Goal: Find specific page/section: Find specific page/section

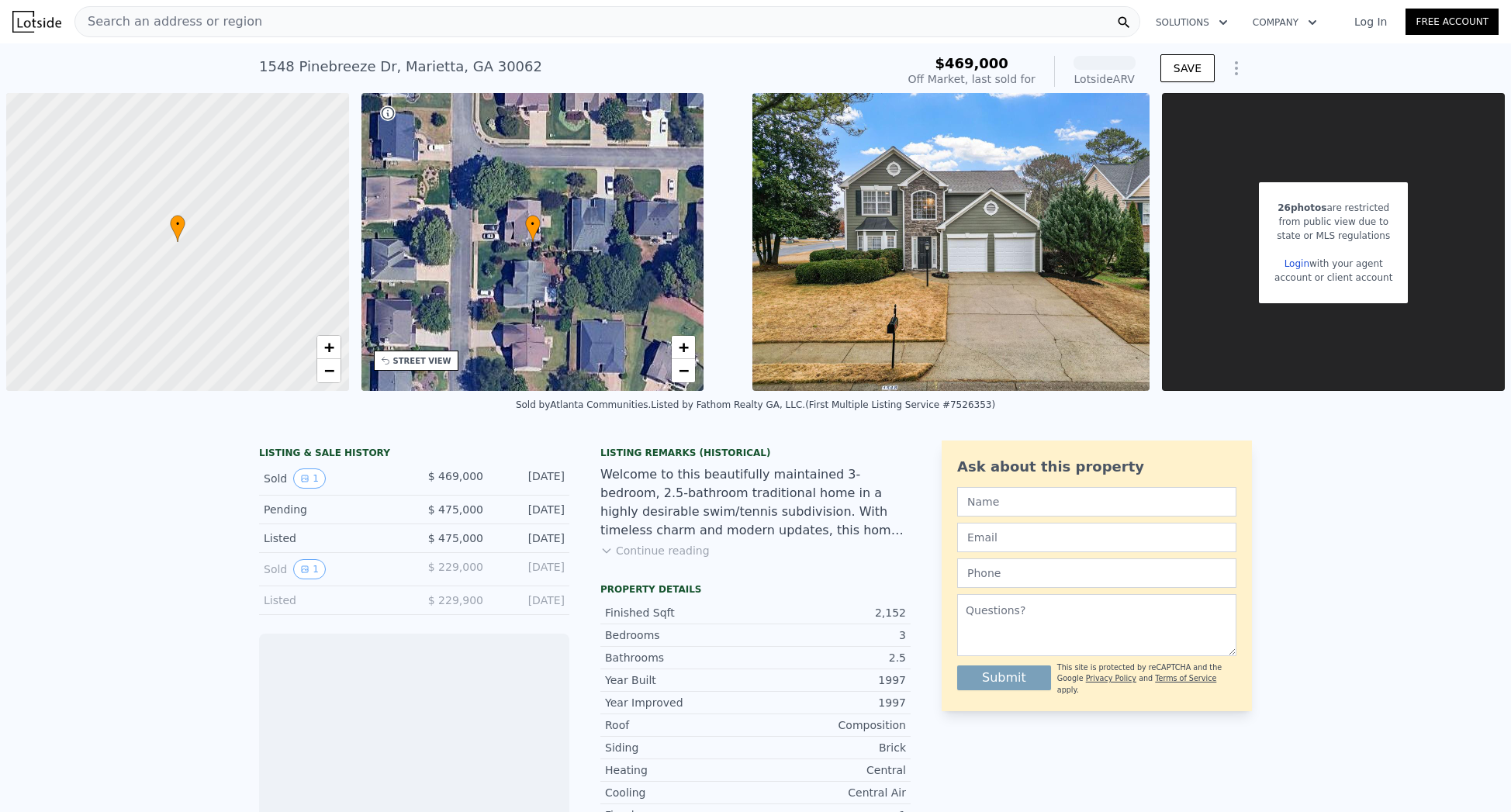
click at [214, 26] on div "Search an address or region" at bounding box center [607, 22] width 1066 height 31
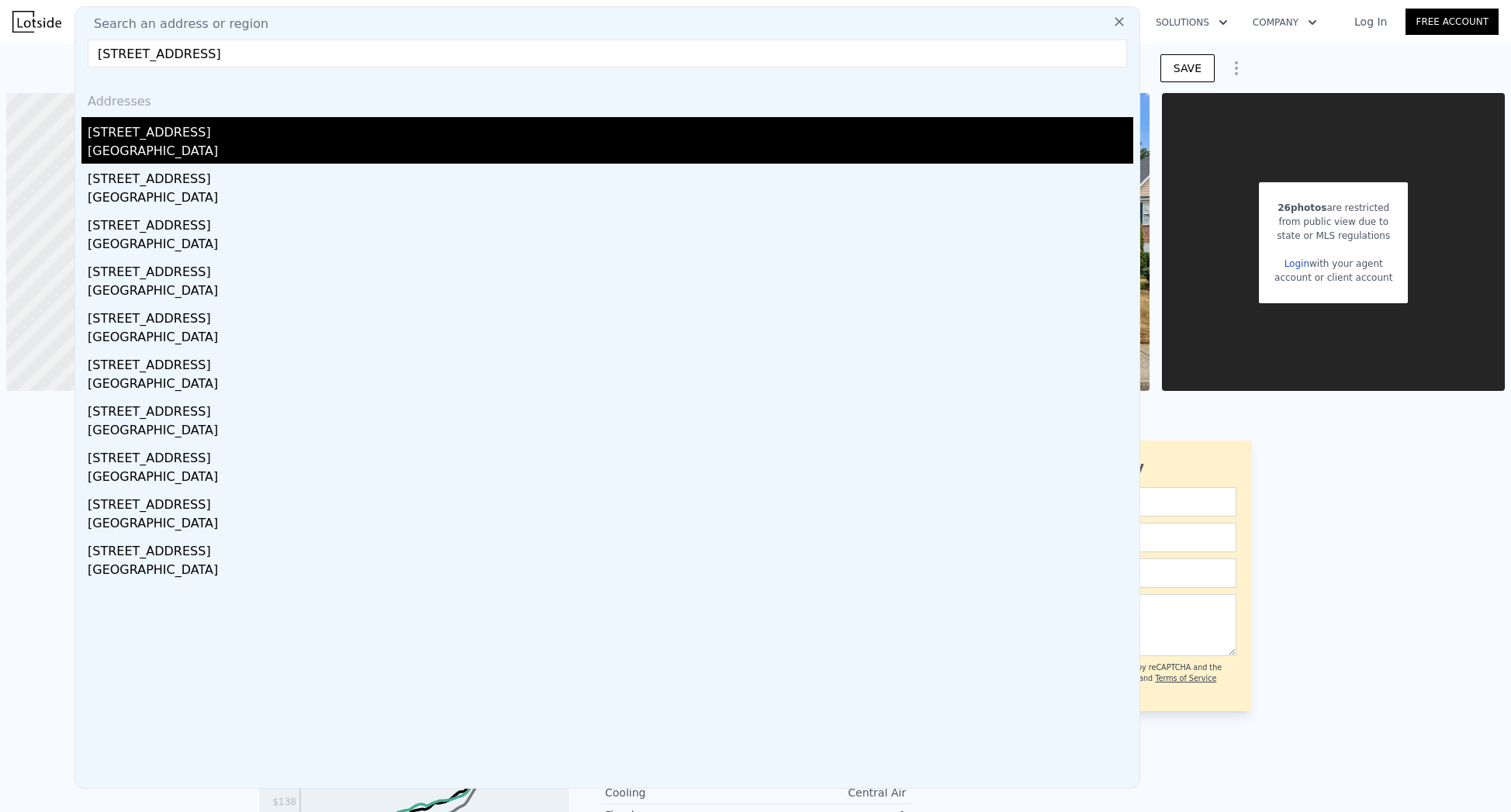
type input "[STREET_ADDRESS]"
click at [156, 132] on div "[STREET_ADDRESS]" at bounding box center [610, 129] width 1046 height 24
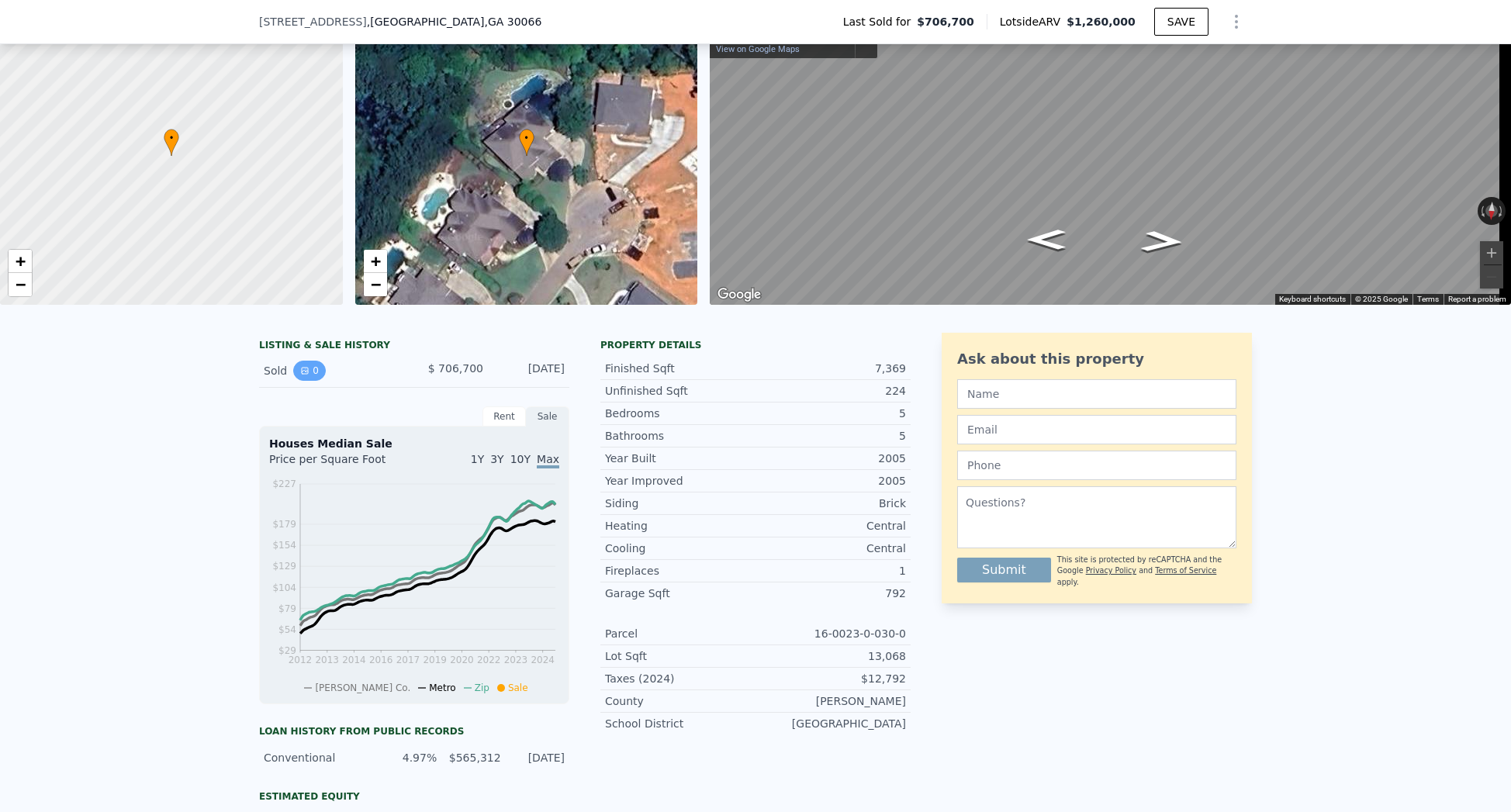
scroll to position [215, 0]
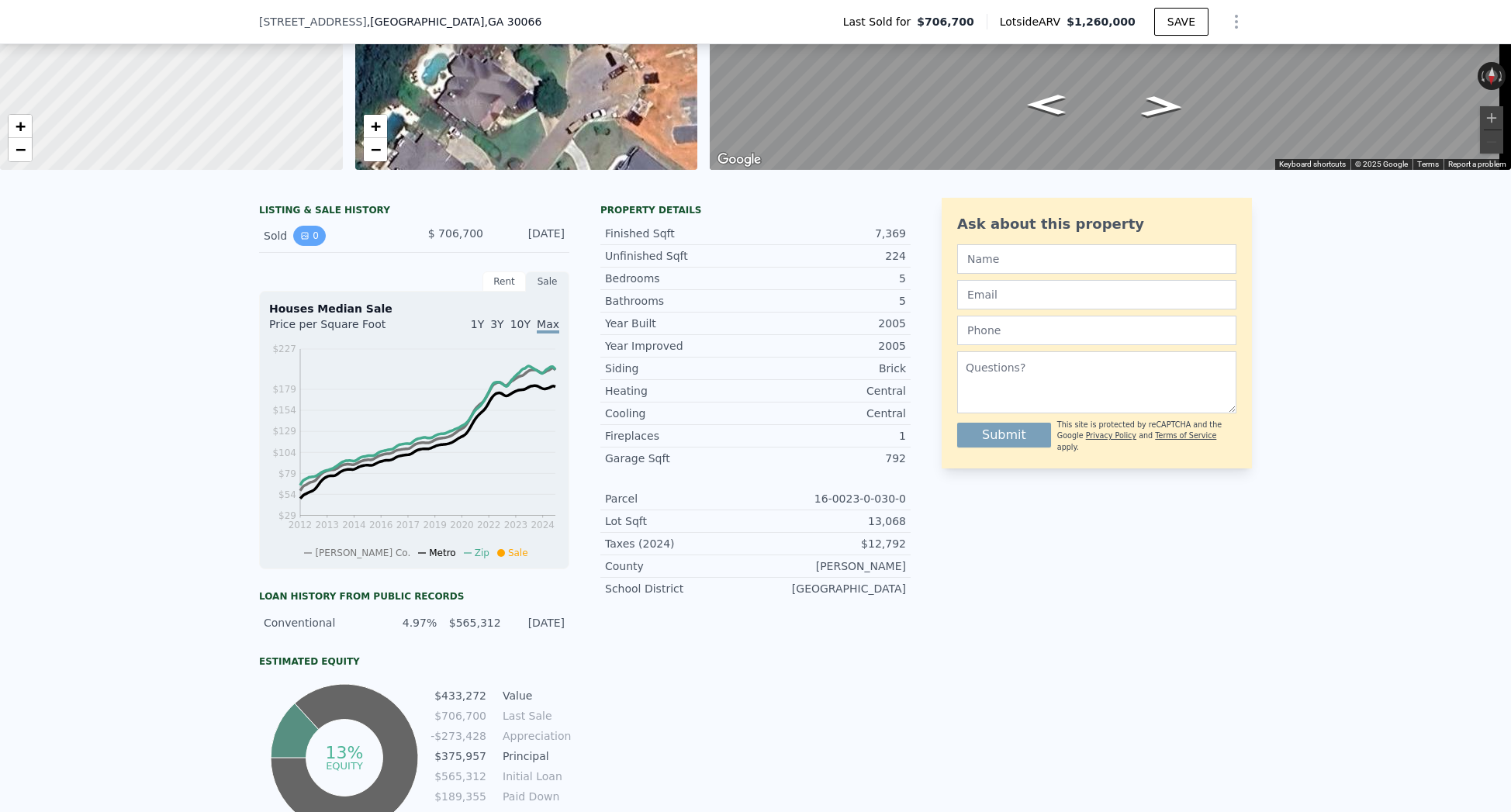
click at [300, 240] on icon "View historical data" at bounding box center [305, 236] width 9 height 9
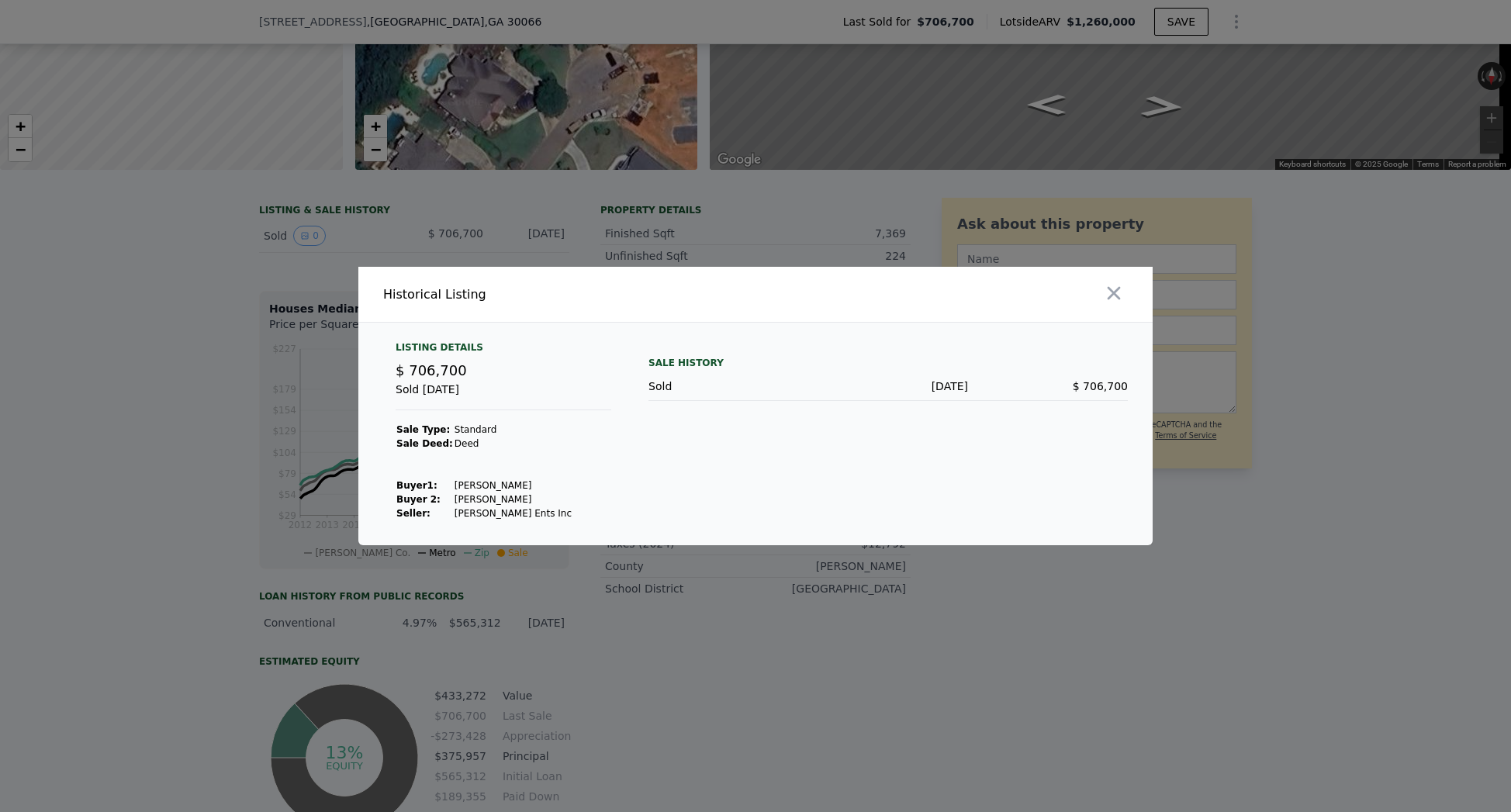
click at [494, 513] on td "[PERSON_NAME] Ents Inc" at bounding box center [513, 513] width 119 height 14
click at [494, 512] on td "[PERSON_NAME] Ents Inc" at bounding box center [513, 513] width 119 height 14
copy td "[PERSON_NAME] Ents Inc"
click at [249, 297] on div at bounding box center [755, 406] width 1511 height 812
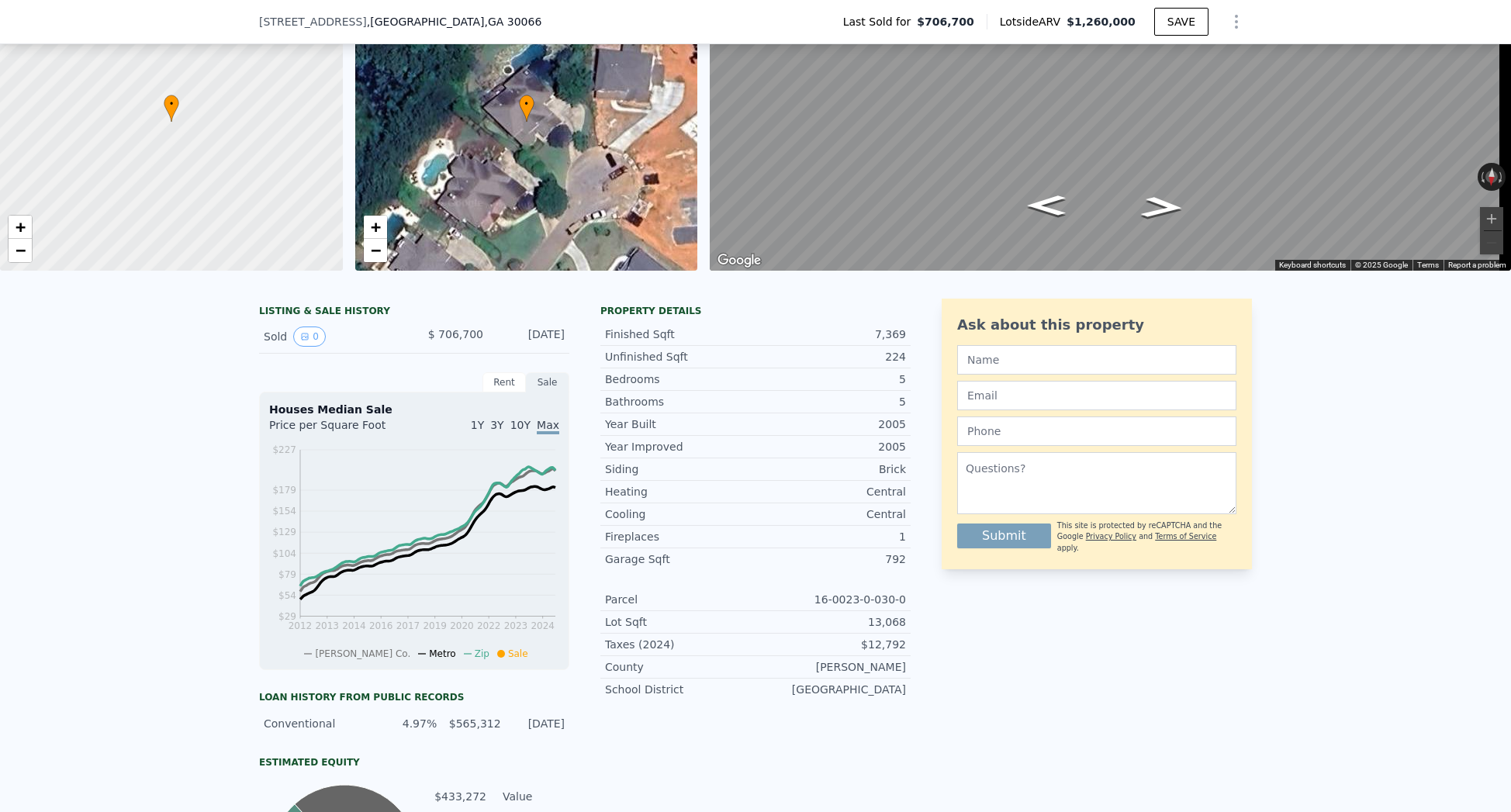
scroll to position [0, 0]
